Goal: Information Seeking & Learning: Learn about a topic

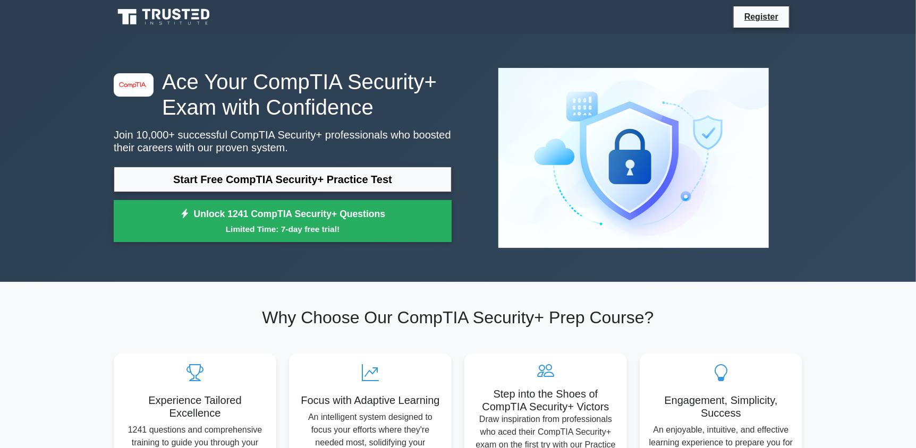
scroll to position [372, 0]
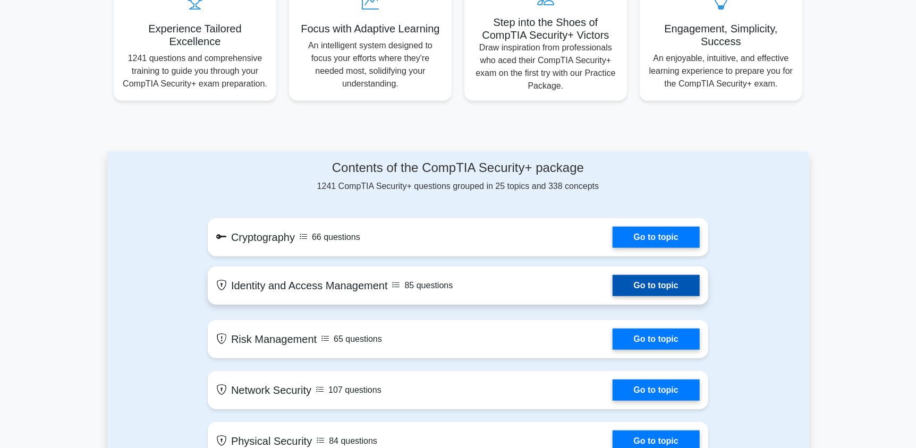
click at [643, 291] on link "Go to topic" at bounding box center [655, 285] width 87 height 21
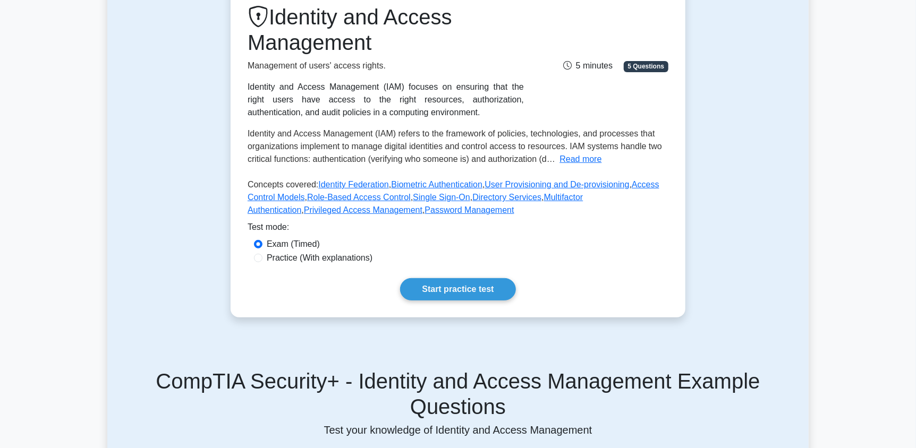
scroll to position [159, 0]
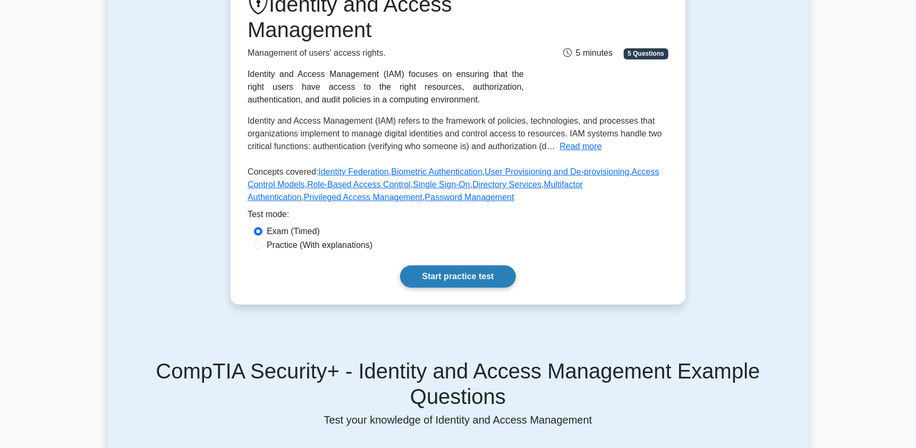
click at [471, 269] on link "Start practice test" at bounding box center [457, 277] width 115 height 22
